Goal: Information Seeking & Learning: Find specific fact

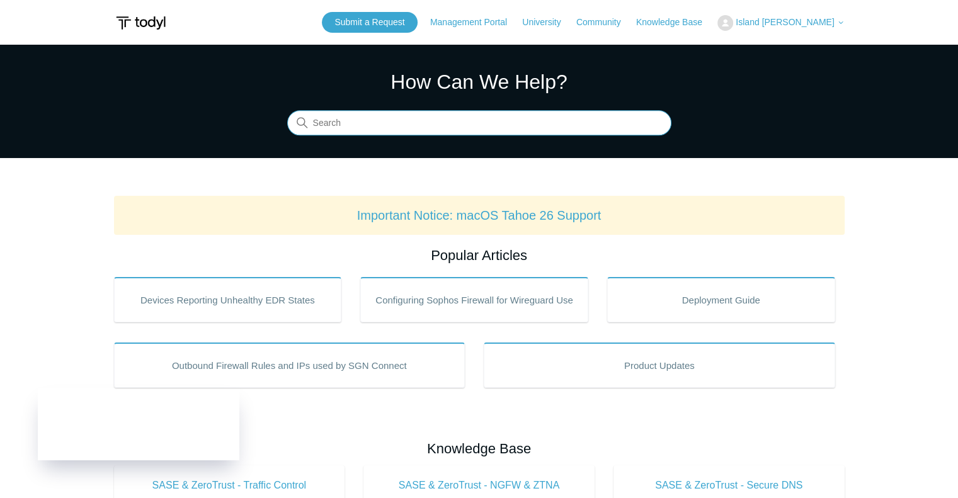
click at [463, 130] on input "Search" at bounding box center [479, 123] width 384 height 25
paste input "tahoe 26"
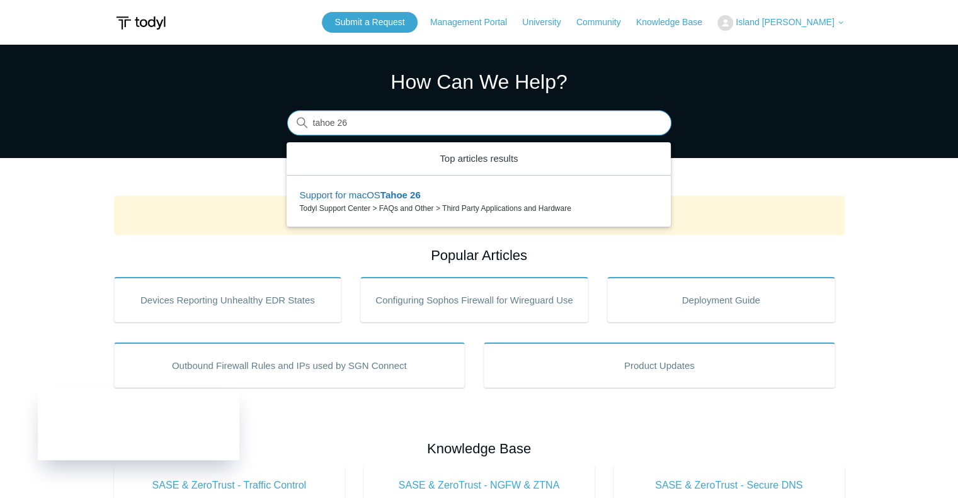
type input "tahoe 26"
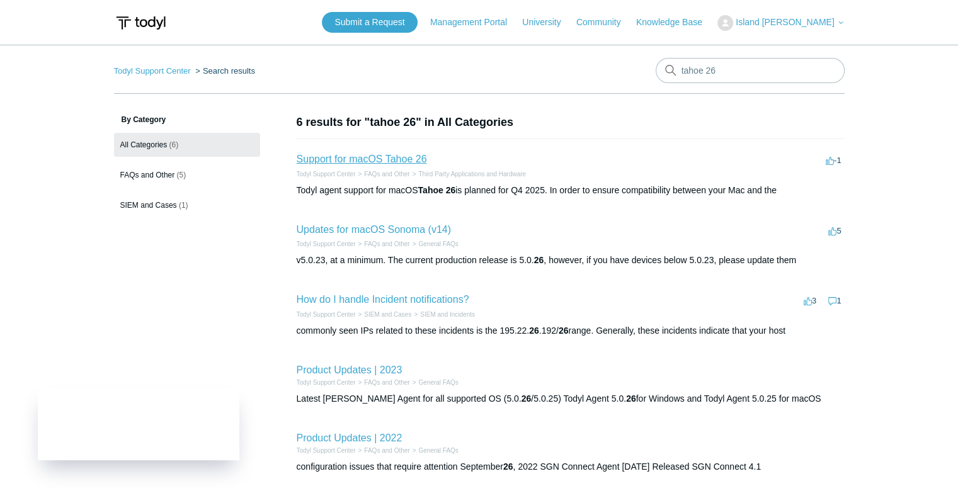
click at [365, 161] on link "Support for macOS Tahoe 26" at bounding box center [362, 159] width 130 height 11
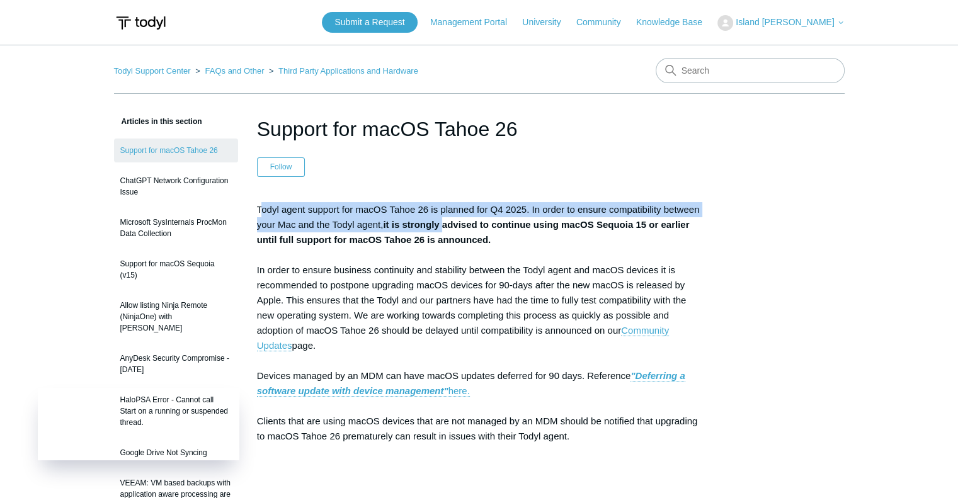
drag, startPoint x: 260, startPoint y: 209, endPoint x: 445, endPoint y: 230, distance: 186.4
click at [445, 230] on p "Todyl agent support for macOS Tahoe 26 is planned for Q4 2025. In order to ensu…" at bounding box center [479, 353] width 445 height 302
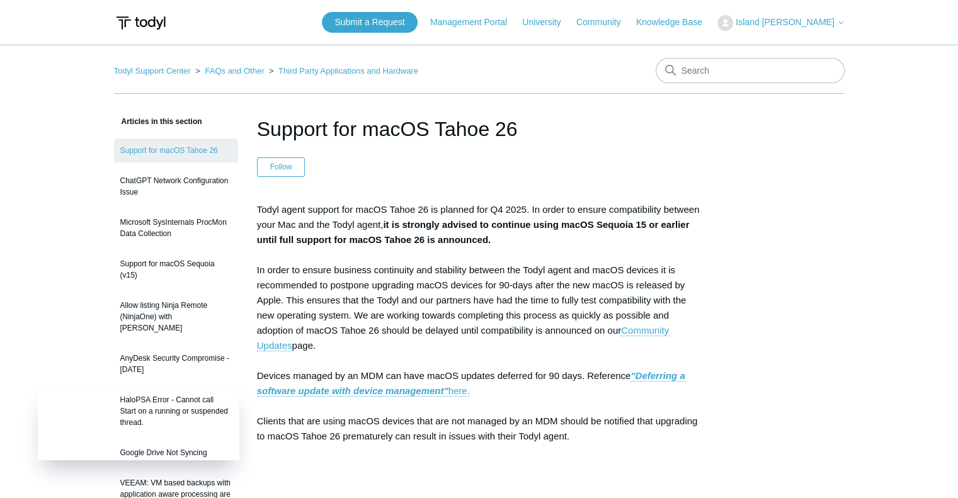
click at [522, 256] on p "Todyl agent support for macOS Tahoe 26 is planned for Q4 2025. In order to ensu…" at bounding box center [479, 353] width 445 height 302
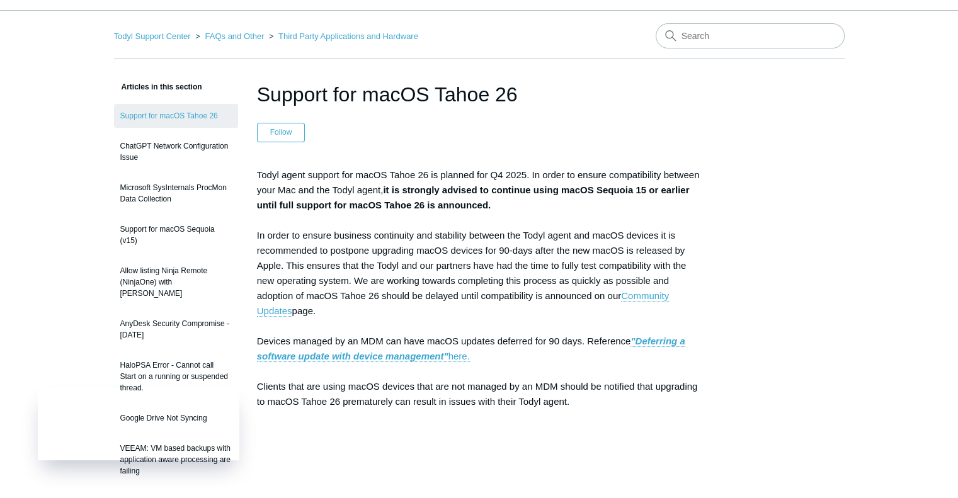
scroll to position [52, 0]
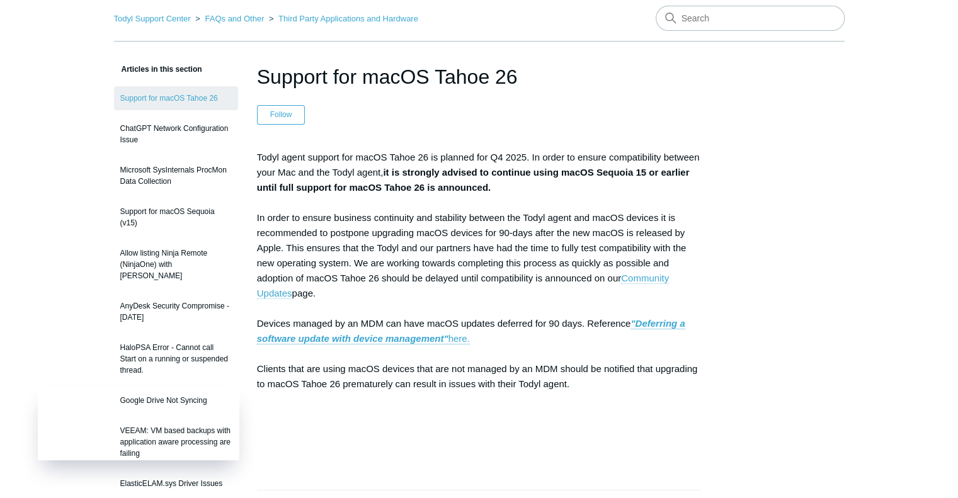
click at [271, 294] on link "Community Updates" at bounding box center [463, 286] width 412 height 26
drag, startPoint x: 253, startPoint y: 214, endPoint x: 389, endPoint y: 287, distance: 153.9
click at [389, 287] on article "Support for macOS Tahoe 26 Follow Not yet followed by anyone Todyl agent suppor…" at bounding box center [479, 472] width 483 height 820
copy p "In order to ensure business continuity and stability between the Todyl agent an…"
click at [491, 193] on p "Todyl agent support for macOS Tahoe 26 is planned for Q4 2025. In order to ensu…" at bounding box center [479, 301] width 445 height 302
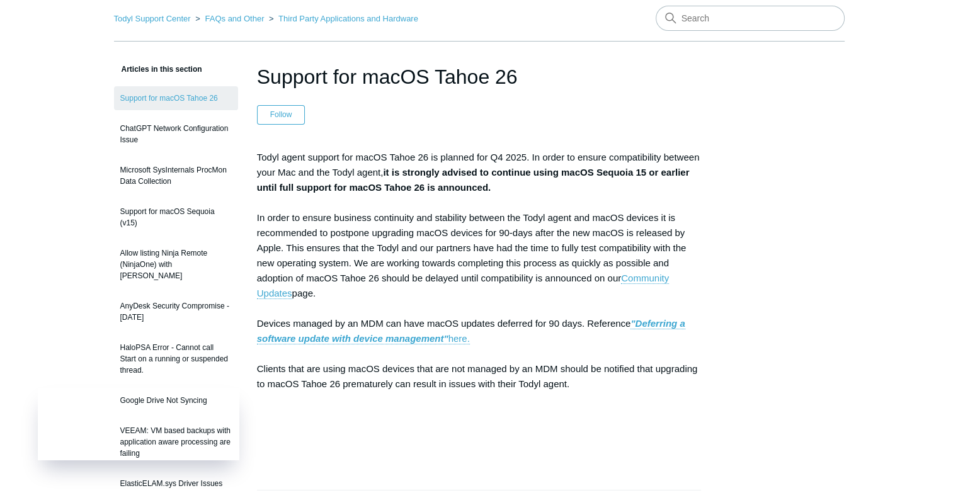
drag, startPoint x: 414, startPoint y: 175, endPoint x: 258, endPoint y: 151, distance: 157.4
click at [258, 151] on p "Todyl agent support for macOS Tahoe 26 is planned for Q4 2025. In order to ensu…" at bounding box center [479, 301] width 445 height 302
copy p "Todyl agent support for macOS Tahoe 26 is planned for Q4 2025. In order to ensu…"
copy p "In order to ensure business continuity and stability between the Todyl agent an…"
drag, startPoint x: 321, startPoint y: 296, endPoint x: 254, endPoint y: 219, distance: 102.7
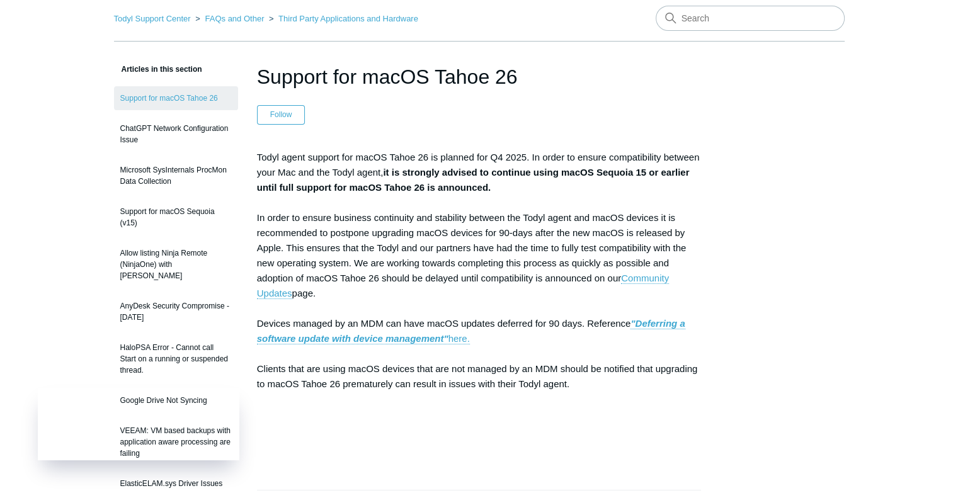
click at [254, 219] on article "Support for macOS Tahoe 26 Follow Not yet followed by anyone Todyl agent suppor…" at bounding box center [479, 472] width 483 height 820
click at [590, 288] on p "Todyl agent support for macOS Tahoe 26 is planned for Q4 2025. In order to ensu…" at bounding box center [479, 301] width 445 height 302
click at [639, 282] on link "Community Updates" at bounding box center [463, 286] width 412 height 26
click at [631, 283] on link "Community Updates" at bounding box center [463, 286] width 412 height 26
click at [435, 336] on strong ""Deferring a software update with device management"" at bounding box center [471, 331] width 428 height 26
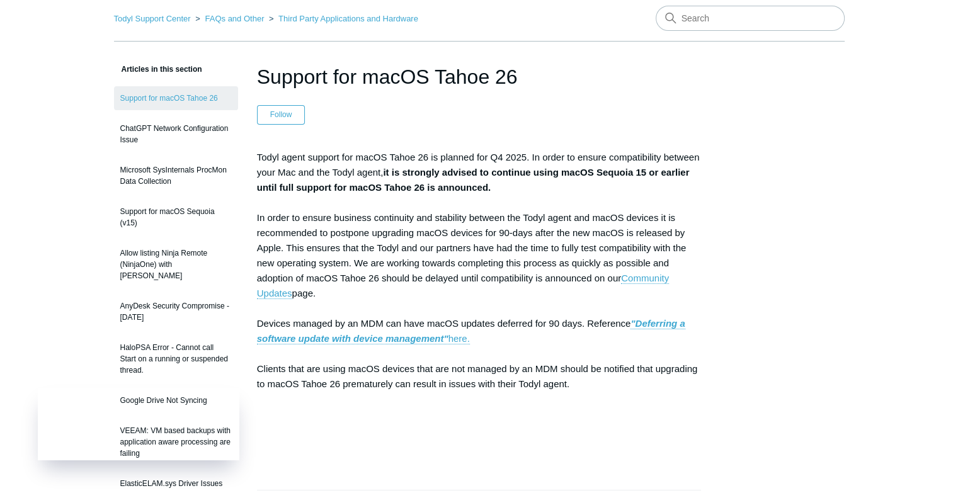
click at [473, 336] on p "Todyl agent support for macOS Tahoe 26 is planned for Q4 2025. In order to ensu…" at bounding box center [479, 301] width 445 height 302
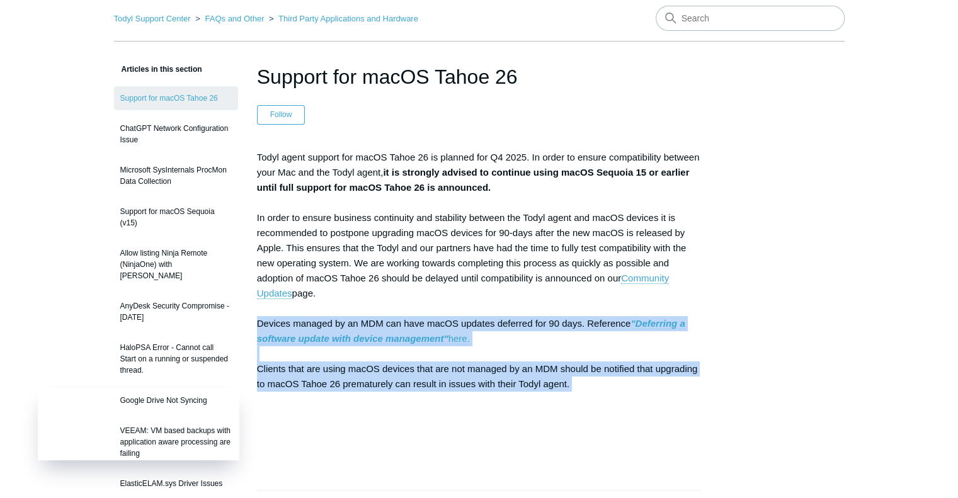
drag, startPoint x: 577, startPoint y: 395, endPoint x: 257, endPoint y: 329, distance: 326.7
click at [257, 329] on p "Todyl agent support for macOS Tahoe 26 is planned for Q4 2025. In order to ensu…" at bounding box center [479, 301] width 445 height 302
copy p "Devices managed by an MDM can have macOS updates deferred for 90 days. Referenc…"
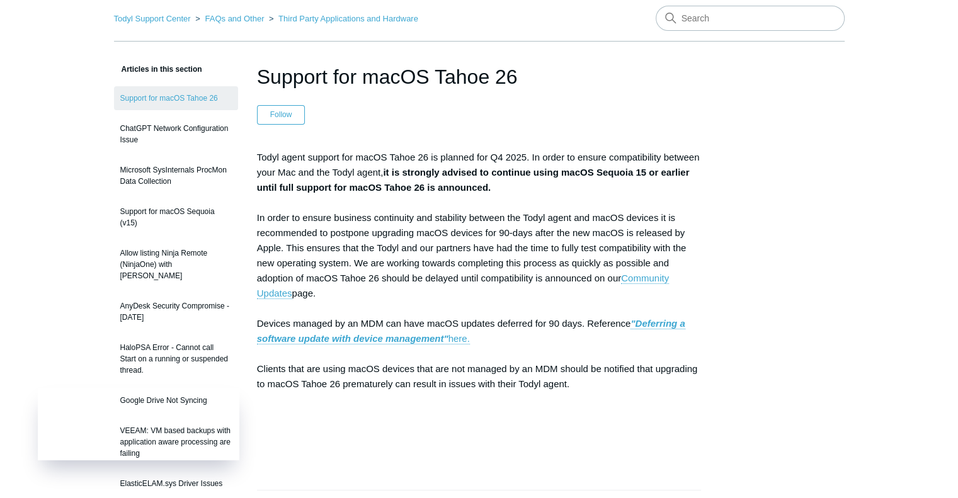
click at [797, 308] on div "Articles in this section Support for macOS Tahoe 26 ChatGPT Network Configurati…" at bounding box center [479, 472] width 731 height 820
